Goal: Check status: Check status

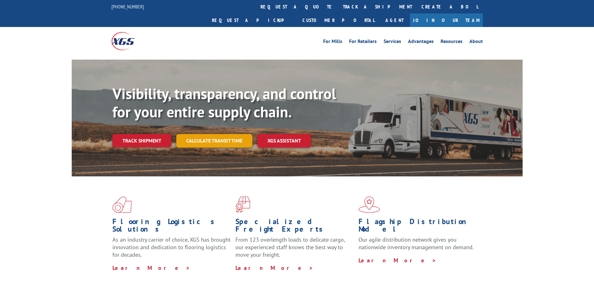
drag, startPoint x: 207, startPoint y: 134, endPoint x: 209, endPoint y: 125, distance: 8.7
click at [209, 125] on div "Visibility, transparency, and control for your entire supply chain. Track shipm…" at bounding box center [317, 128] width 411 height 87
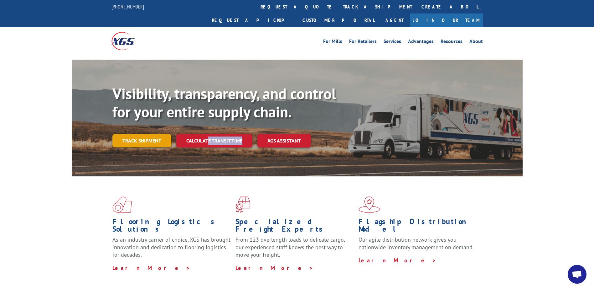
click at [153, 134] on link "Track shipment" at bounding box center [141, 140] width 59 height 13
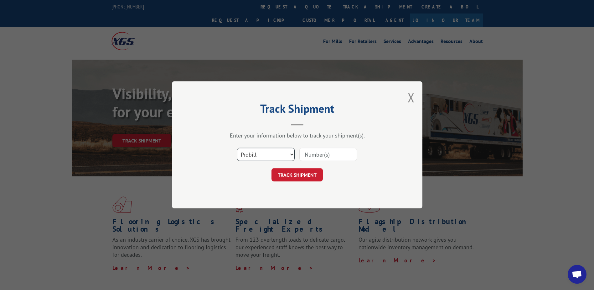
drag, startPoint x: 282, startPoint y: 155, endPoint x: 275, endPoint y: 162, distance: 10.0
click at [282, 155] on select "Select category... Probill BOL PO" at bounding box center [266, 154] width 58 height 13
select select "po"
click at [237, 148] on select "Select category... Probill BOL PO" at bounding box center [266, 154] width 58 height 13
click at [319, 154] on input at bounding box center [329, 154] width 58 height 13
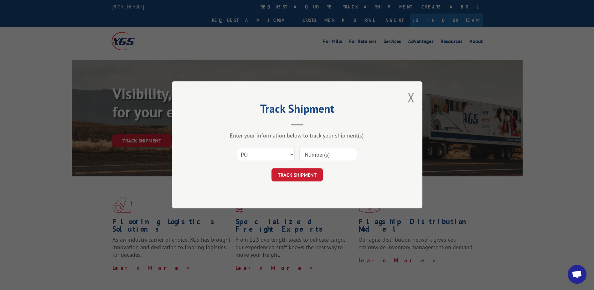
drag, startPoint x: 315, startPoint y: 151, endPoint x: 315, endPoint y: 155, distance: 3.8
click at [315, 155] on input at bounding box center [329, 154] width 58 height 13
paste input "33539042"
type input "33539042"
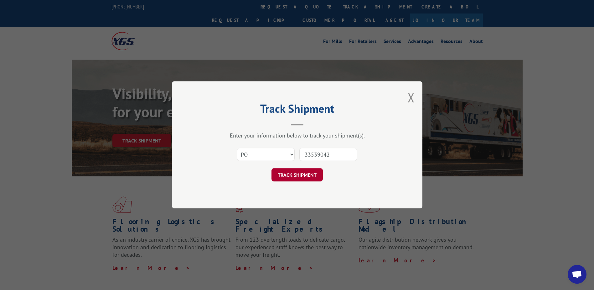
click at [295, 175] on button "TRACK SHIPMENT" at bounding box center [297, 174] width 51 height 13
